Goal: Navigation & Orientation: Go to known website

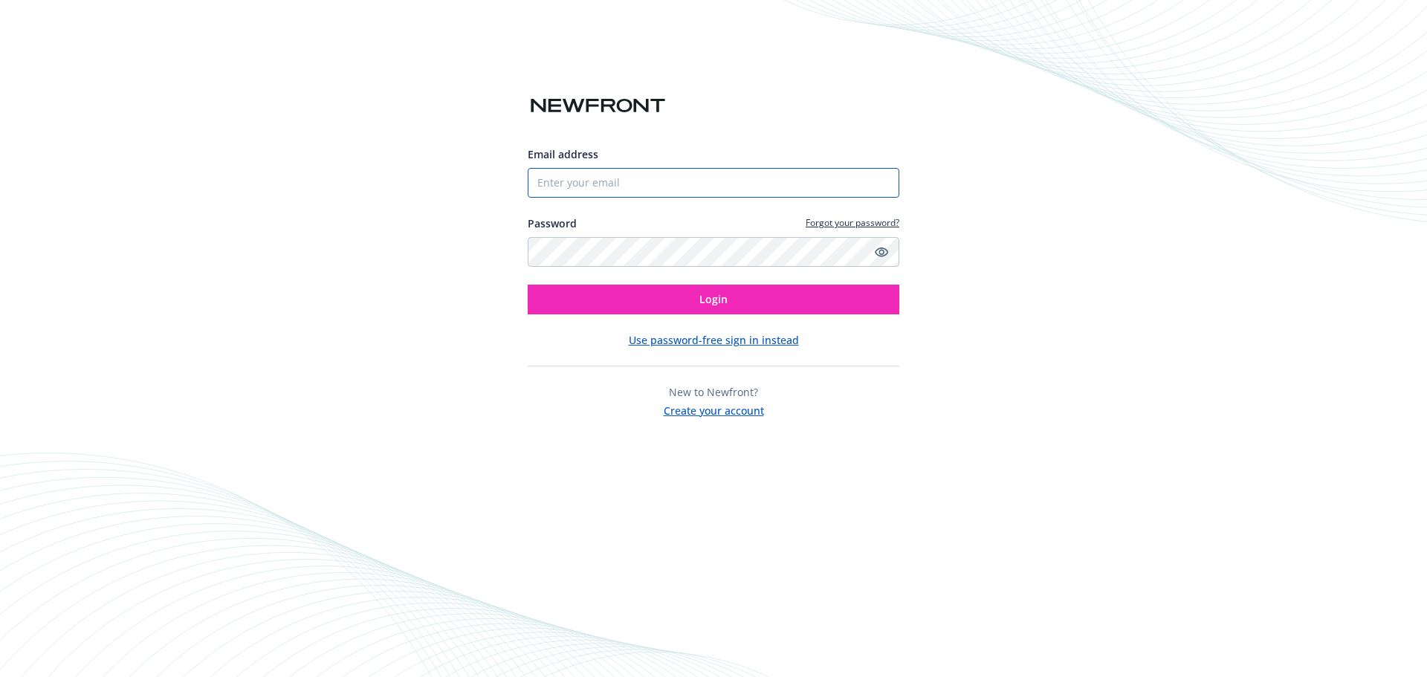
click at [575, 181] on input "Email address" at bounding box center [714, 183] width 372 height 30
type input "[EMAIL_ADDRESS][DOMAIN_NAME]"
